Goal: Communication & Community: Share content

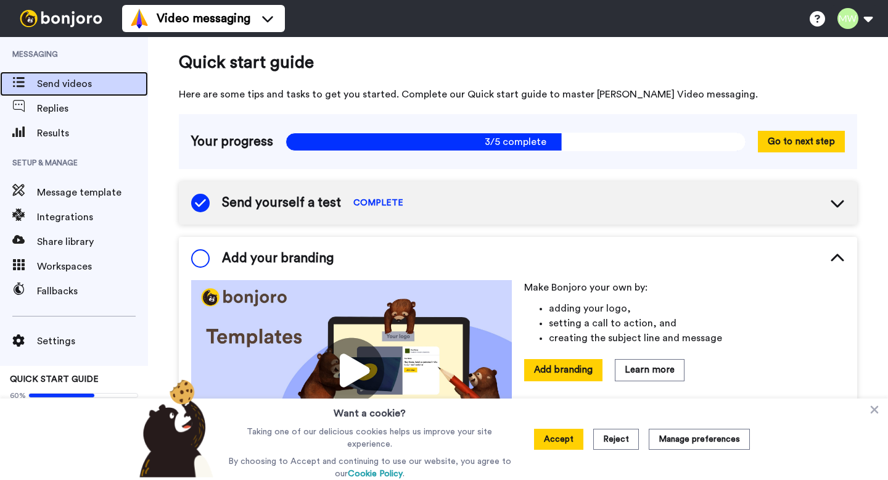
click at [103, 87] on span "Send videos" at bounding box center [92, 83] width 111 height 15
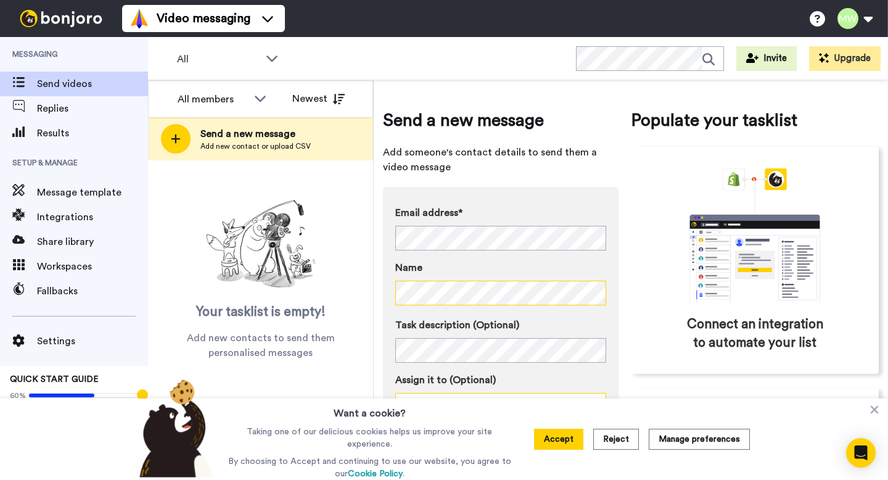
scroll to position [15, 0]
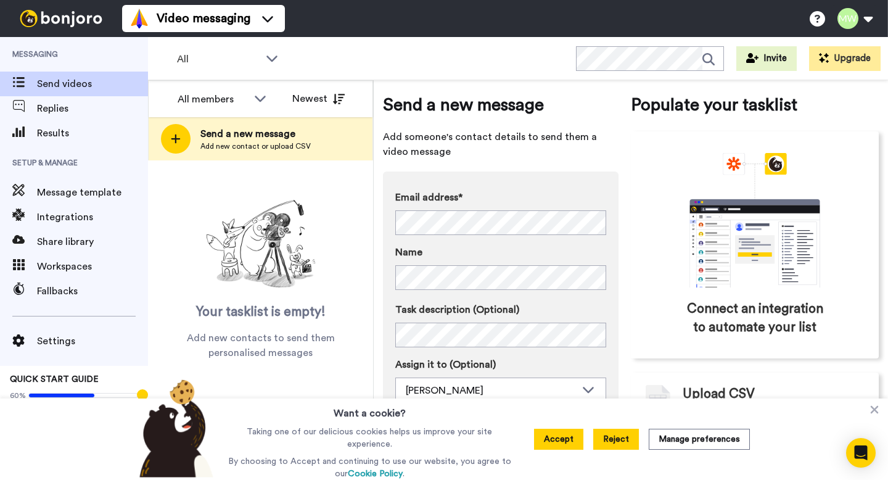
click at [611, 442] on button "Reject" at bounding box center [616, 439] width 46 height 21
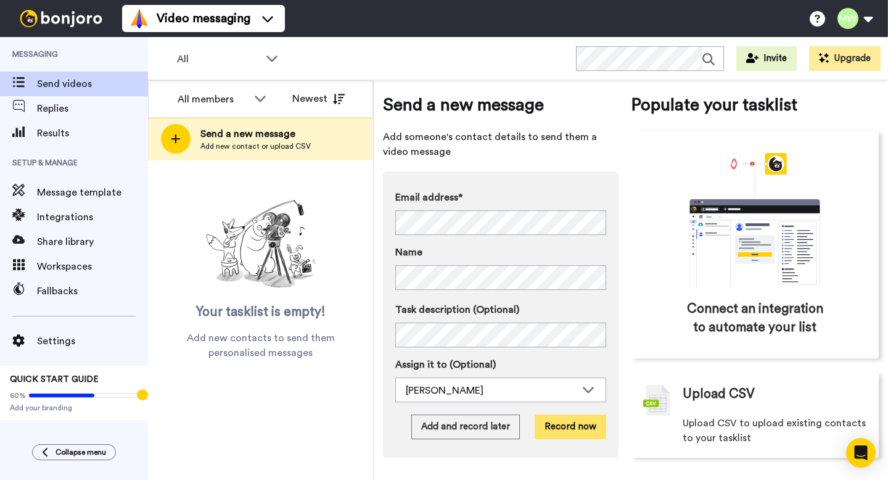
click at [583, 431] on button "Record now" at bounding box center [571, 427] width 72 height 25
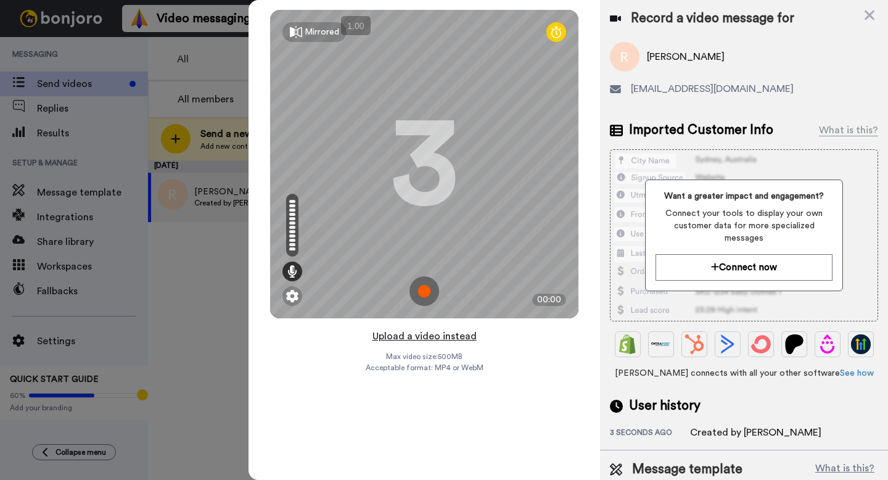
click at [431, 337] on button "Upload a video instead" at bounding box center [425, 336] width 112 height 16
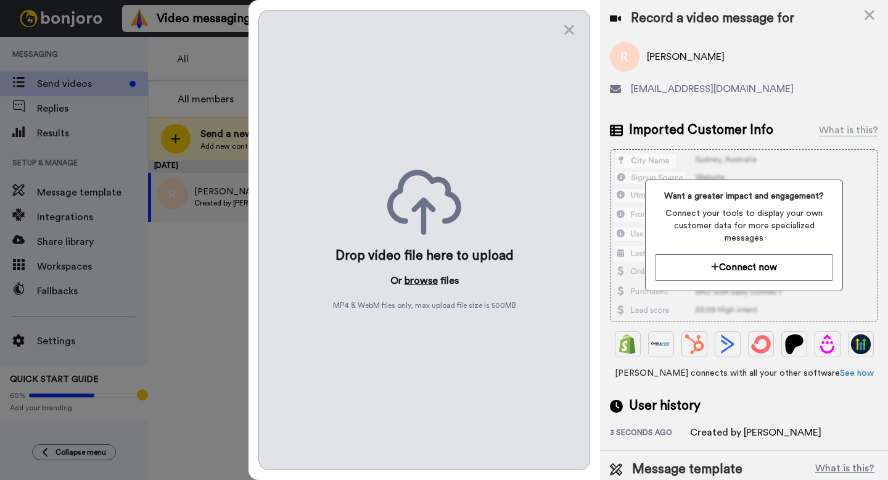
click at [421, 280] on button "browse" at bounding box center [421, 280] width 33 height 15
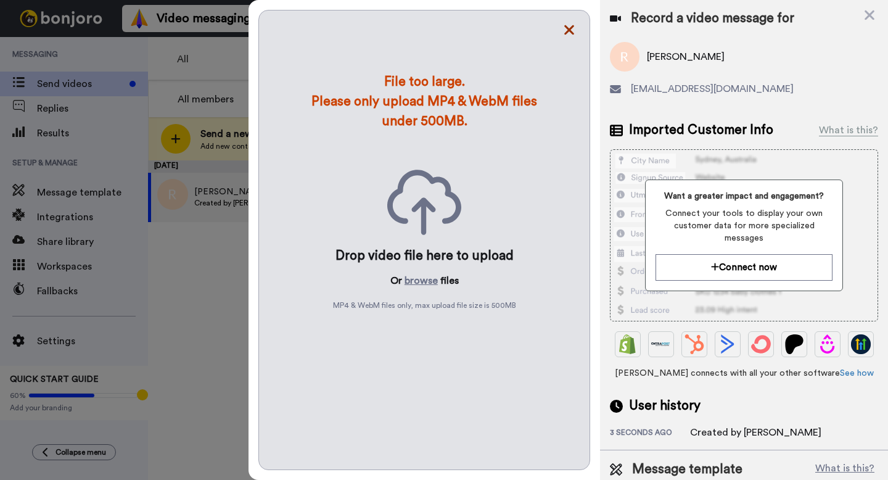
click at [571, 31] on icon at bounding box center [570, 30] width 10 height 10
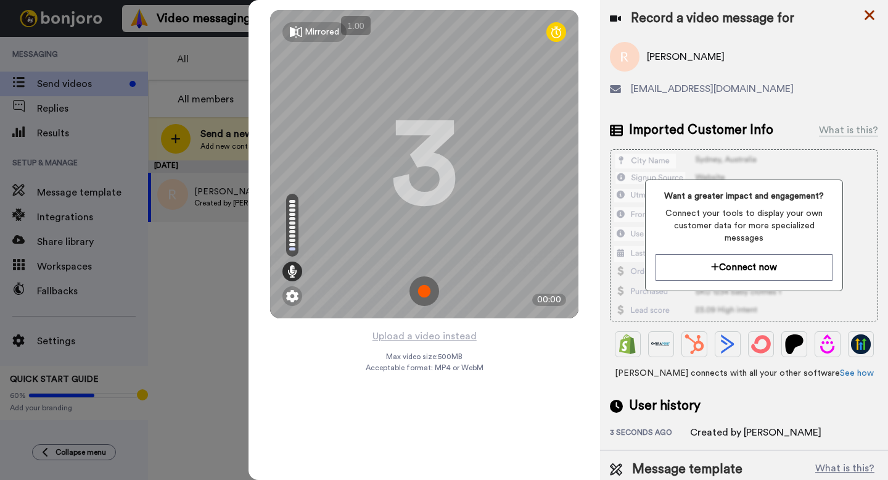
click at [868, 17] on icon at bounding box center [870, 14] width 12 height 15
